Goal: Information Seeking & Learning: Learn about a topic

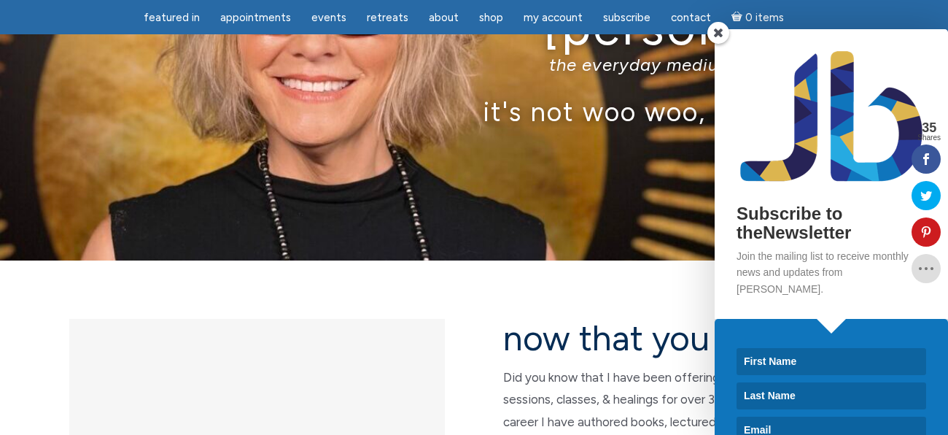
scroll to position [131, 0]
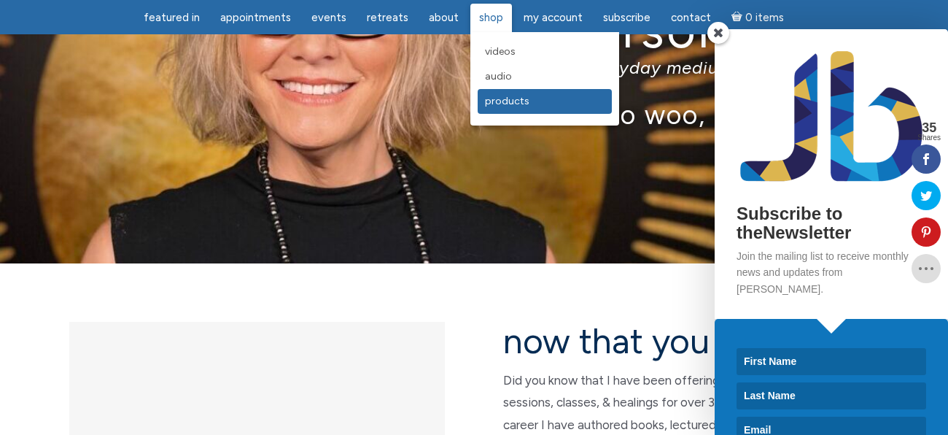
click at [508, 101] on span "Products" at bounding box center [507, 101] width 45 height 12
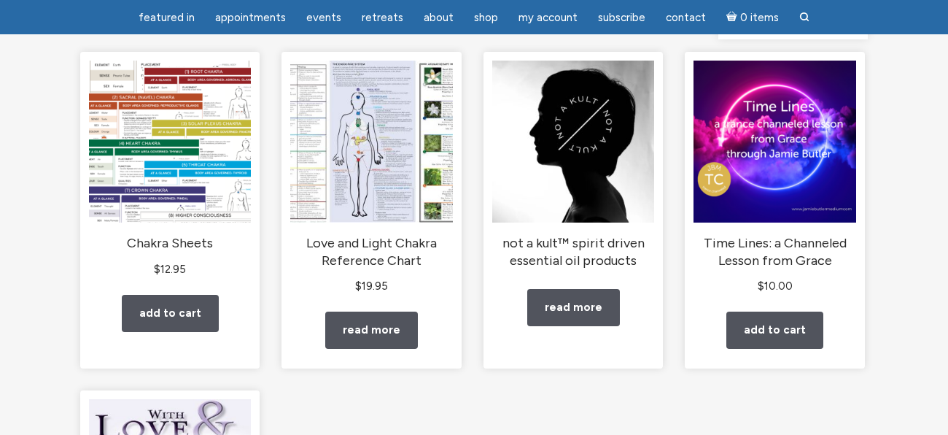
scroll to position [190, 0]
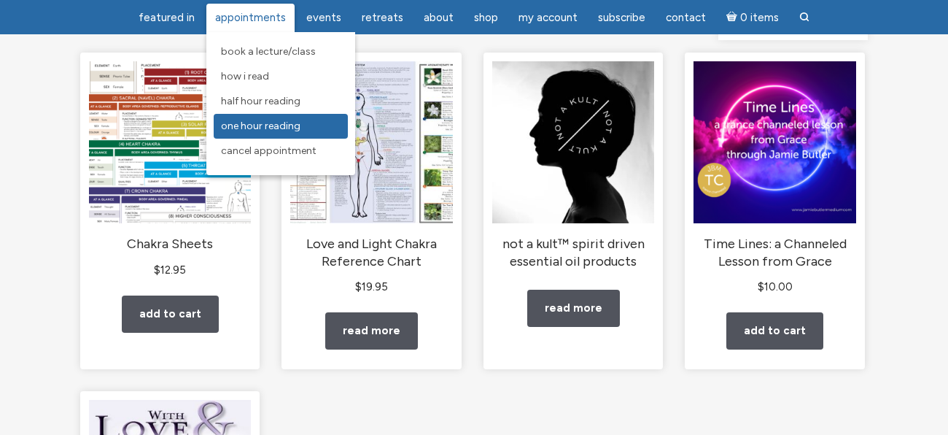
click at [275, 128] on span "One Hour Reading" at bounding box center [261, 126] width 80 height 12
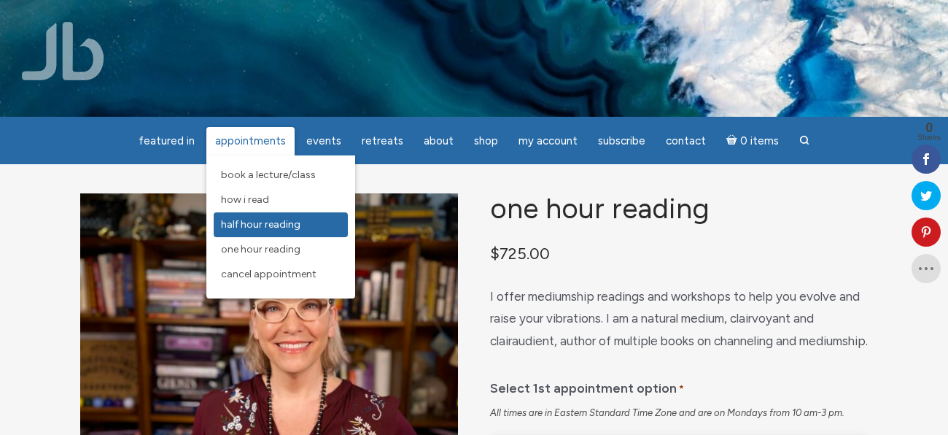
click at [269, 223] on span "Half Hour Reading" at bounding box center [261, 224] width 80 height 12
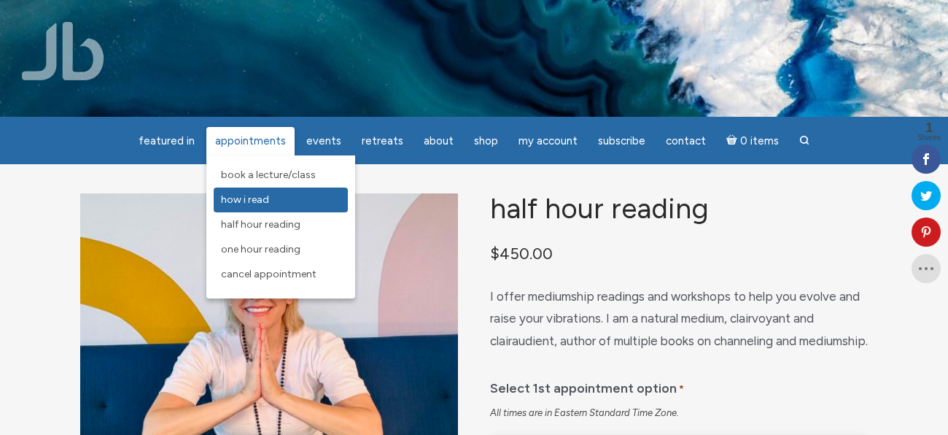
click at [264, 204] on span "How I Read" at bounding box center [245, 199] width 48 height 12
